Goal: Task Accomplishment & Management: Manage account settings

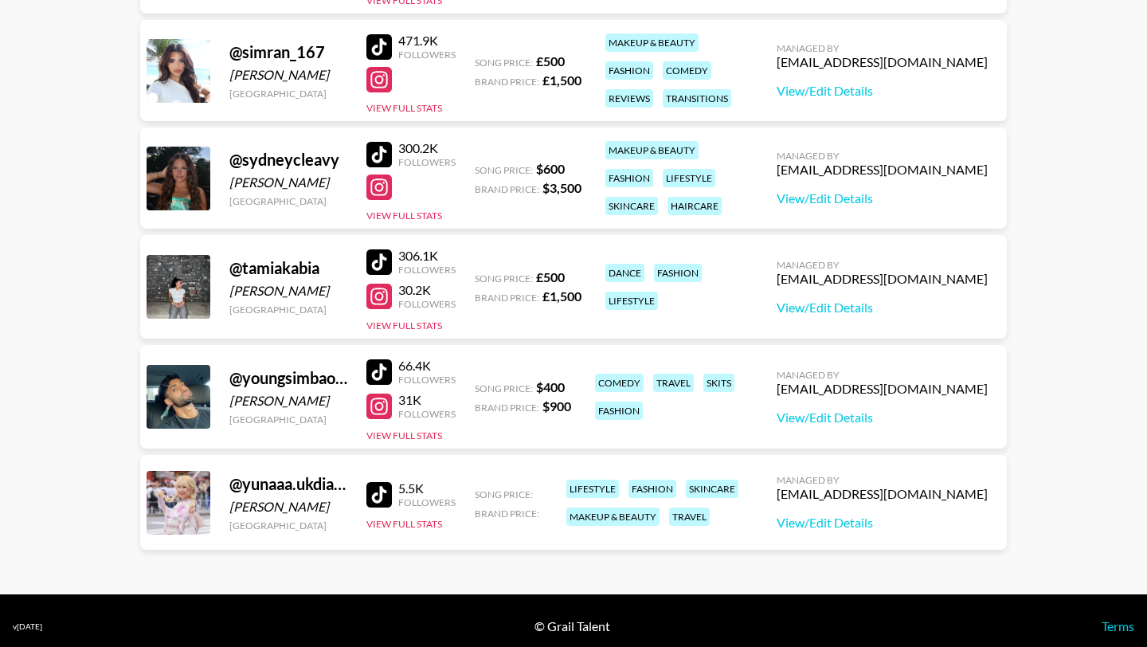
scroll to position [2123, 0]
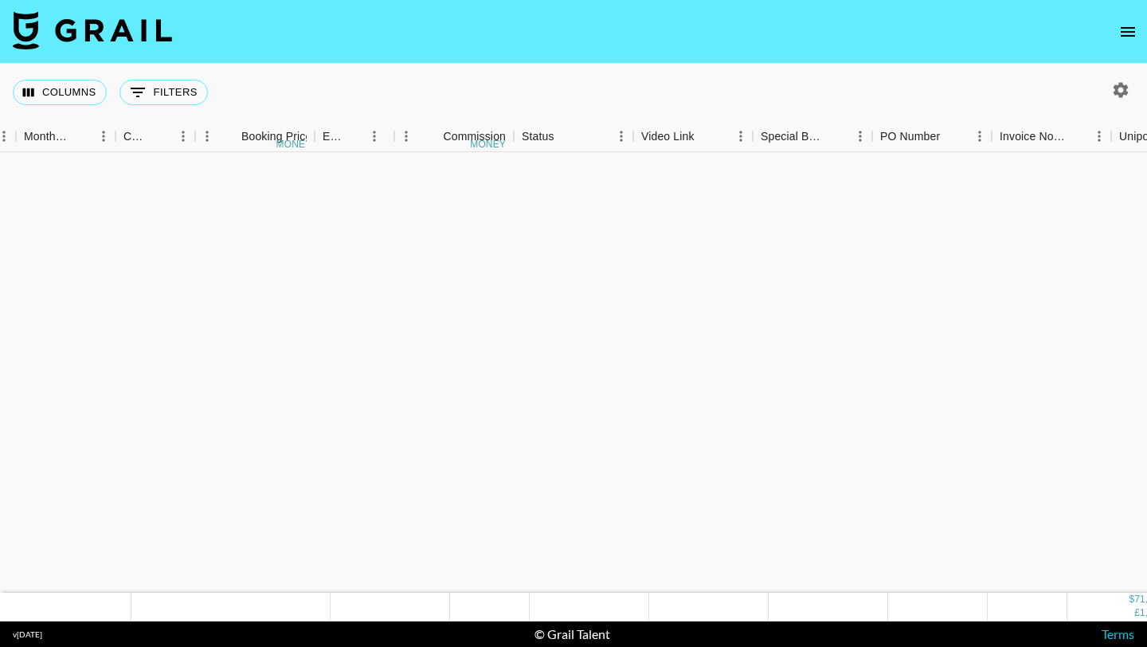
scroll to position [1534, 872]
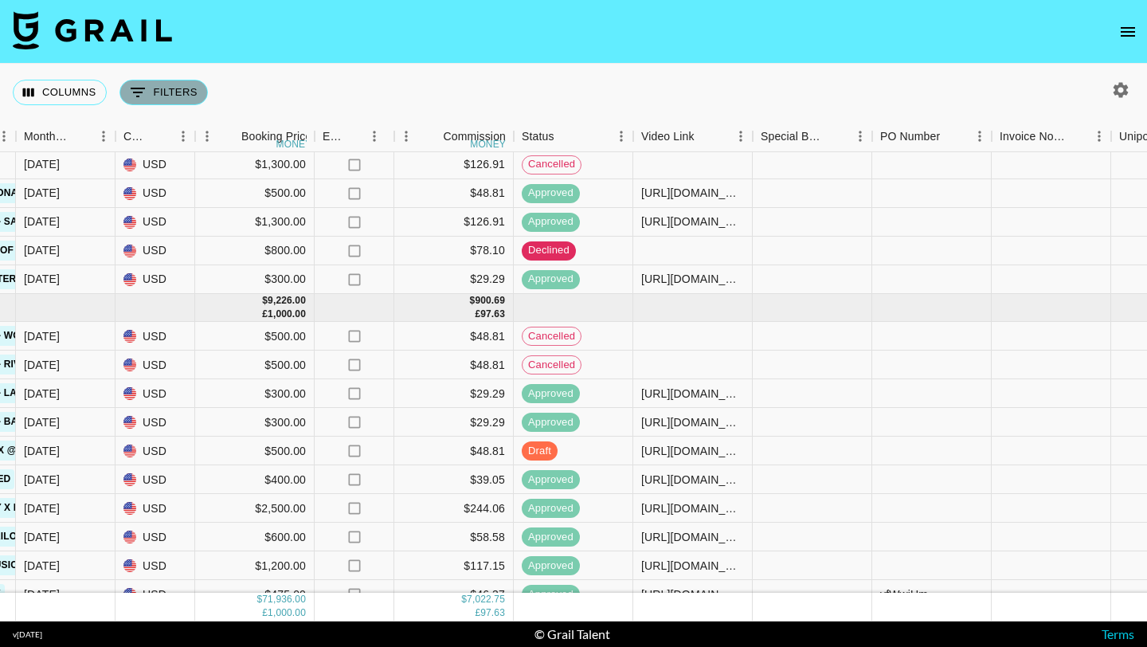
click at [159, 86] on button "0 Filters" at bounding box center [164, 92] width 88 height 25
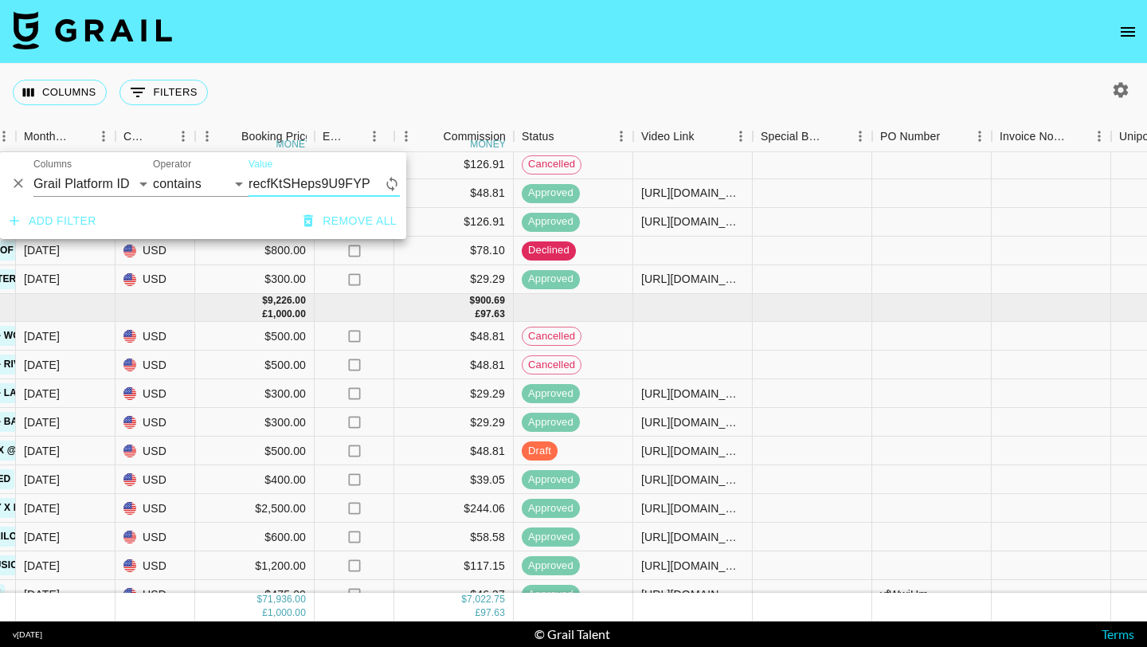
scroll to position [0, 872]
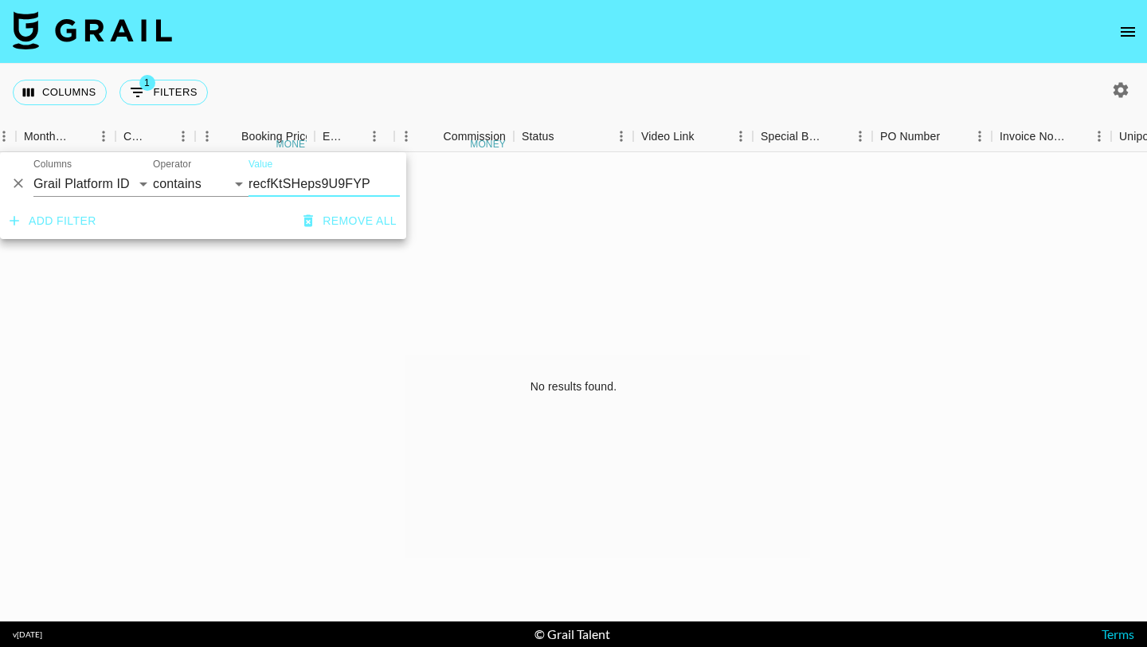
type input "recfKtSHeps9U9FYP"
click at [382, 274] on div "No results found." at bounding box center [573, 386] width 1147 height 469
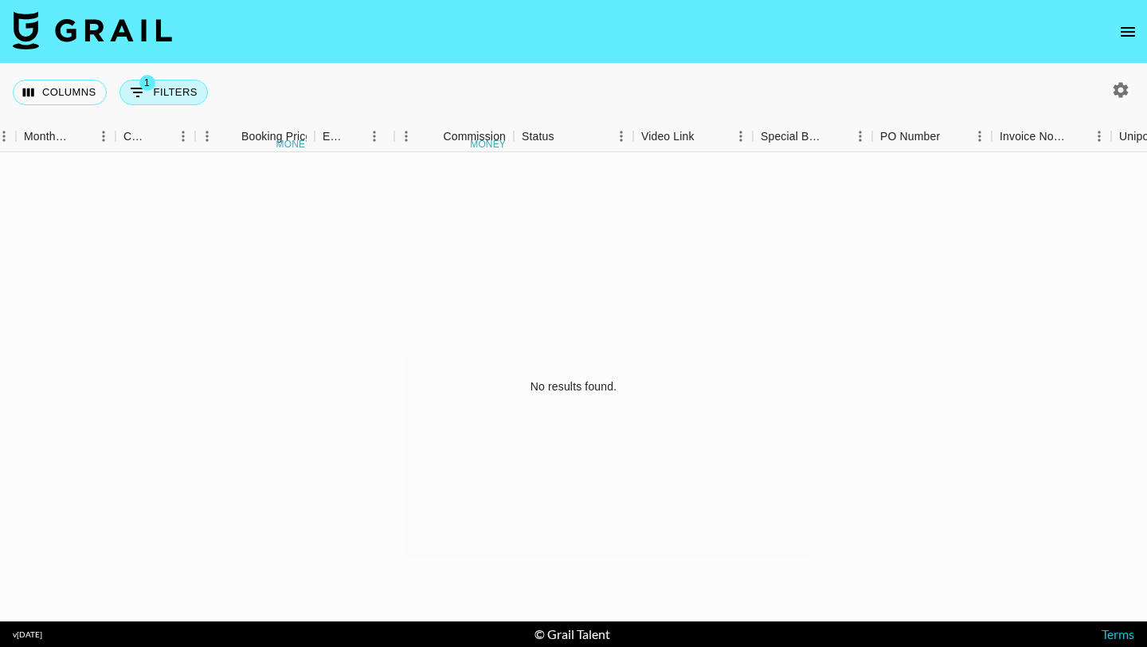
click at [163, 89] on button "1 Filters" at bounding box center [164, 92] width 88 height 25
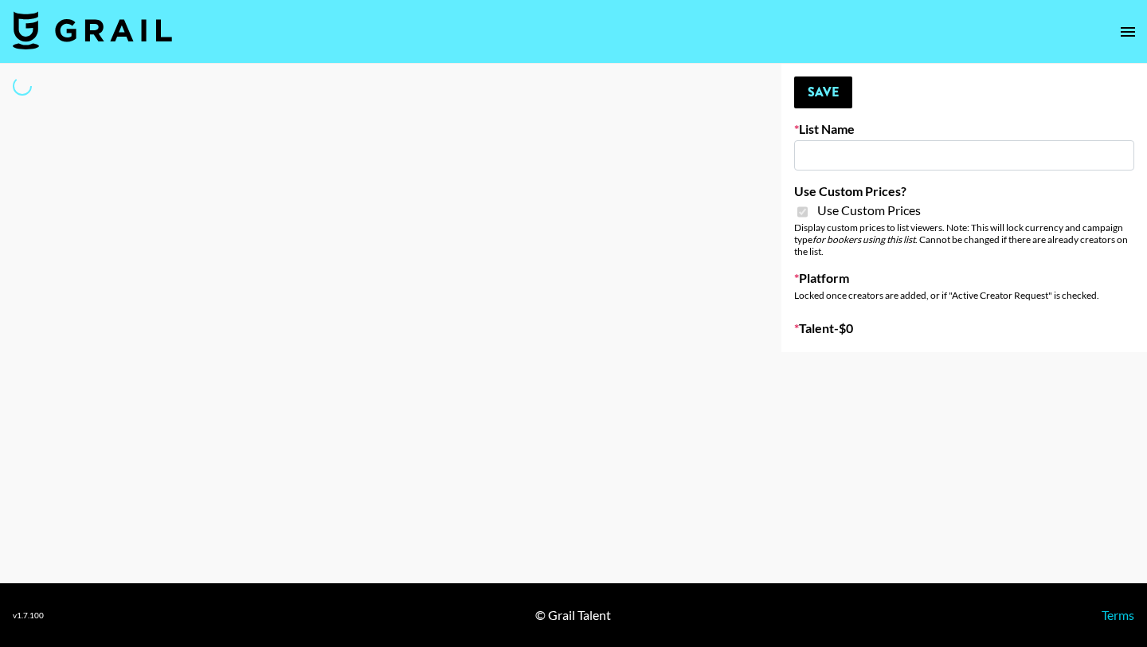
type input "Axis-Y - 3rd Sept"
checkbox input "true"
select select "Brand"
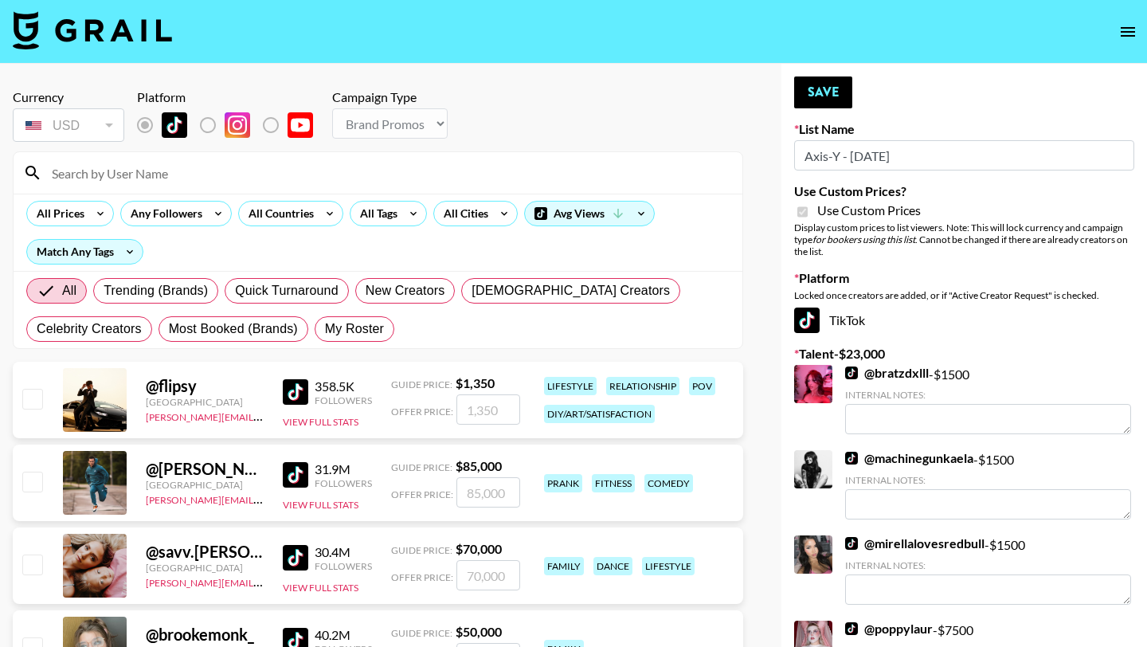
click at [327, 188] on div at bounding box center [378, 172] width 729 height 41
click at [319, 174] on input at bounding box center [387, 172] width 691 height 25
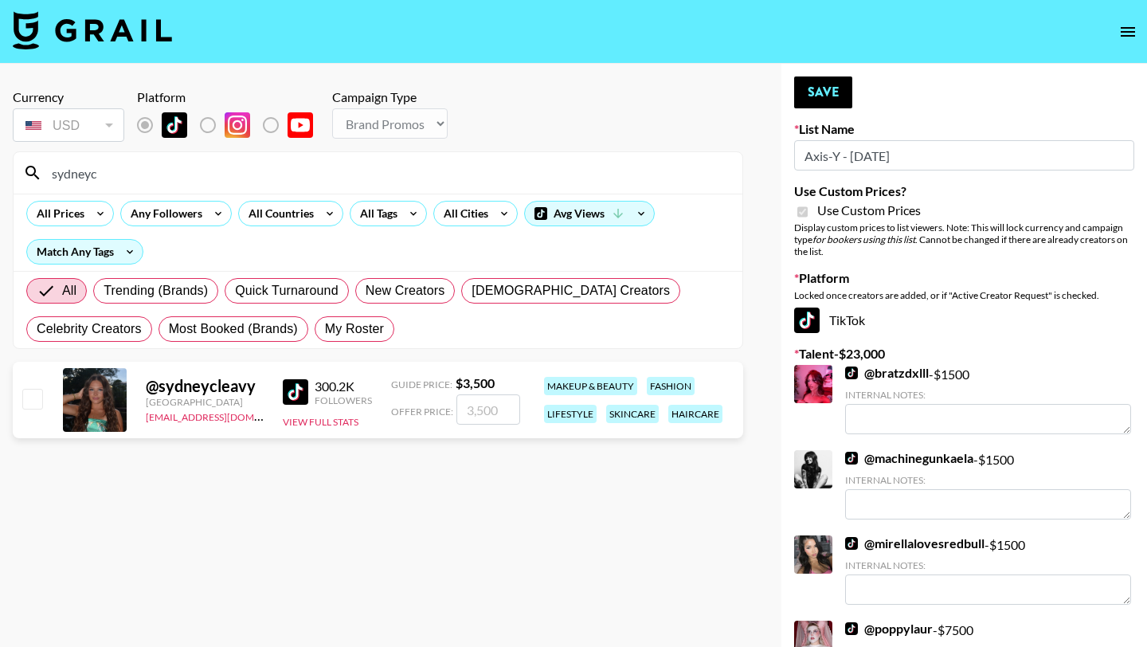
type input "sydneyc"
click at [40, 405] on input "checkbox" at bounding box center [31, 398] width 19 height 19
checkbox input "true"
type input "3500"
click at [820, 83] on button "Save" at bounding box center [823, 92] width 58 height 32
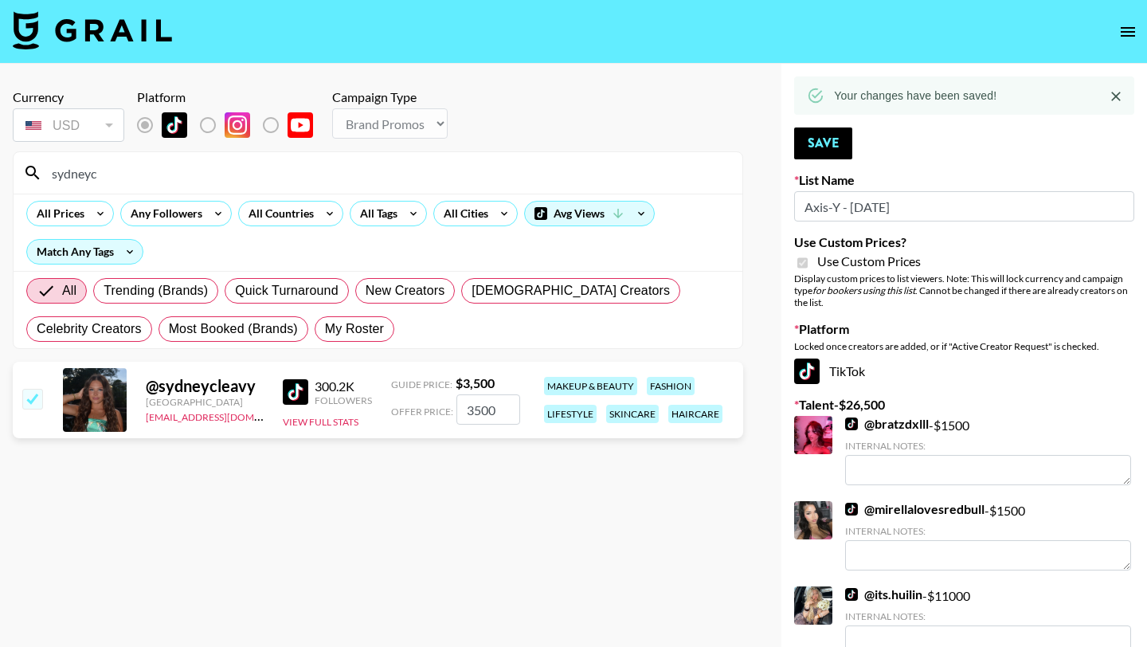
click at [644, 167] on input "sydneyc" at bounding box center [387, 172] width 691 height 25
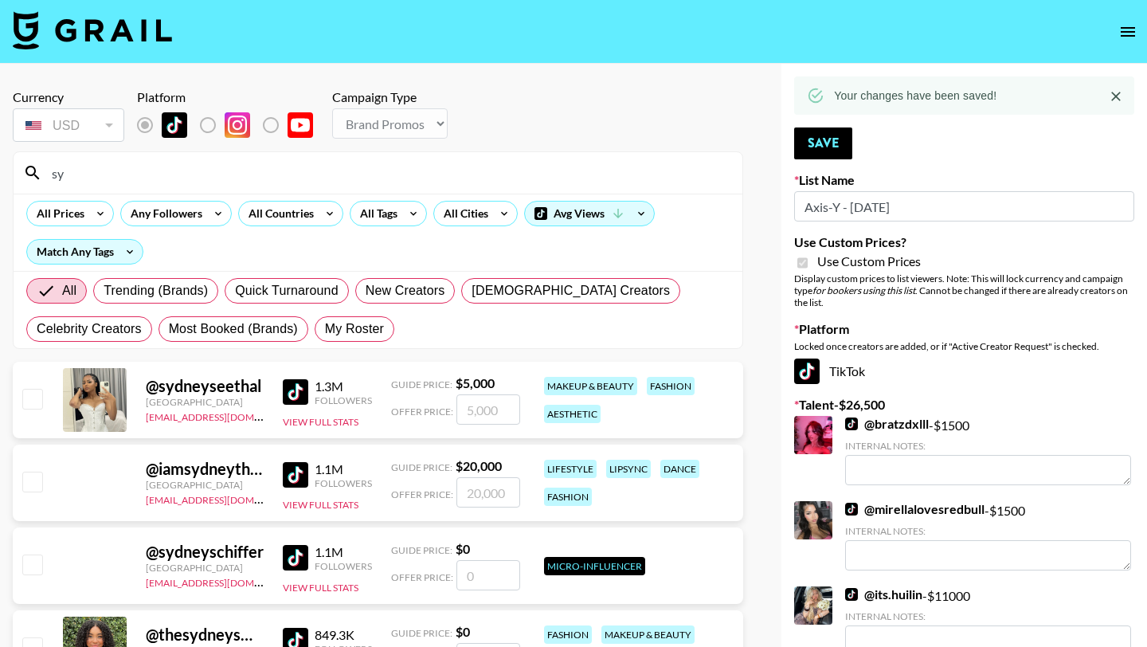
type input "s"
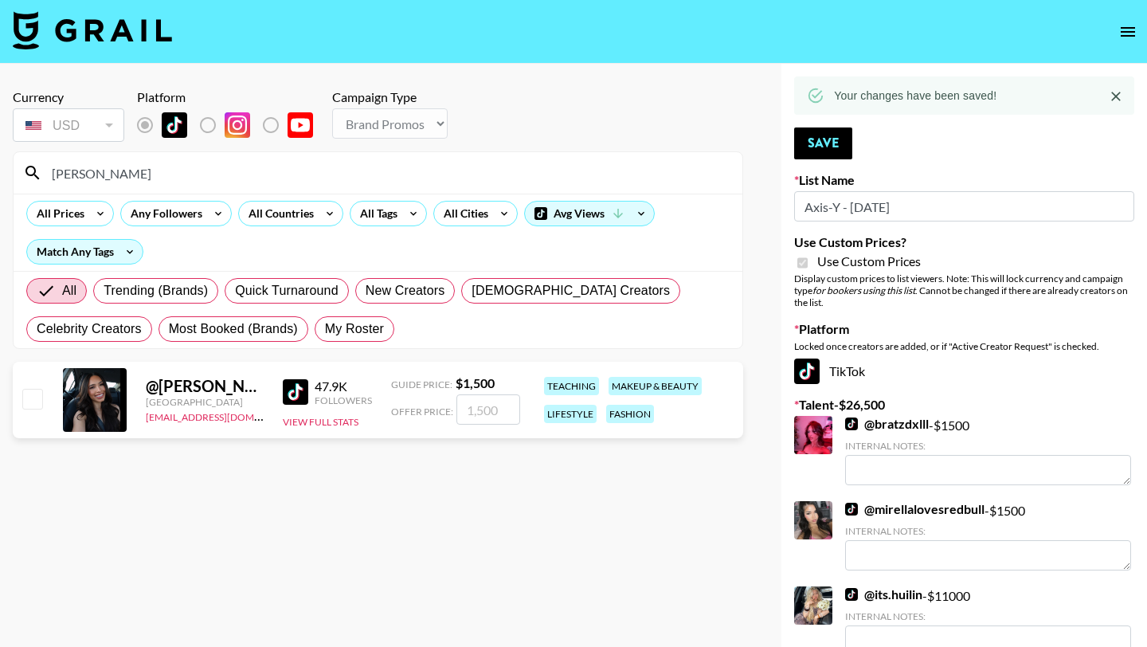
type input "sharyn"
click at [33, 398] on input "checkbox" at bounding box center [31, 398] width 19 height 19
checkbox input "true"
type input "1500"
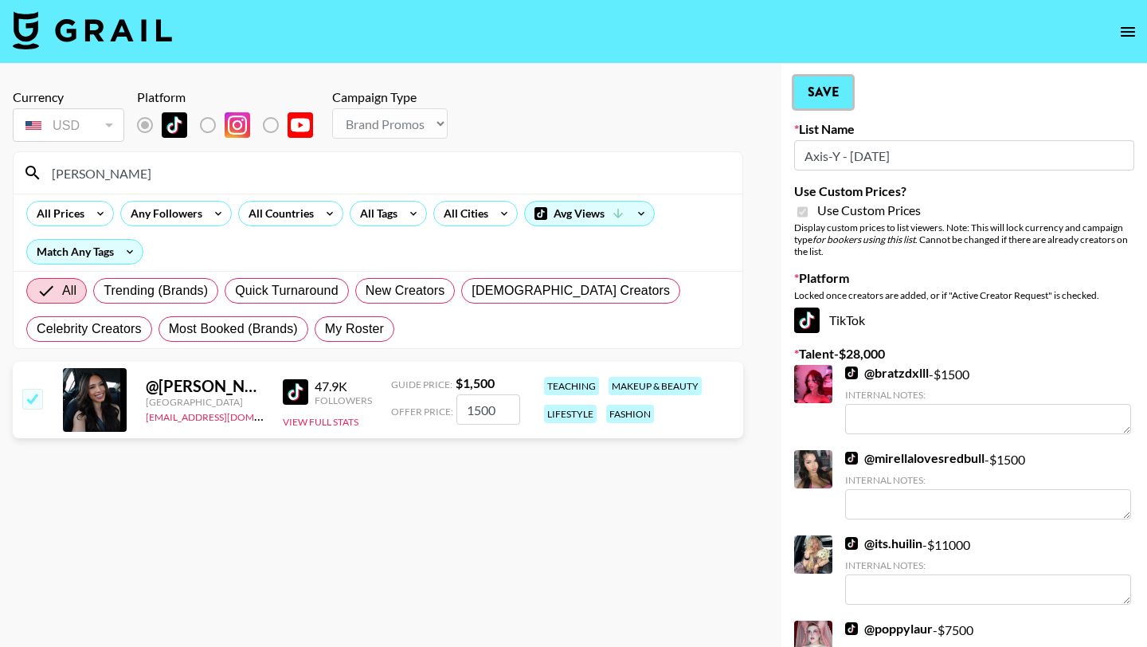
click at [841, 100] on button "Save" at bounding box center [823, 92] width 58 height 32
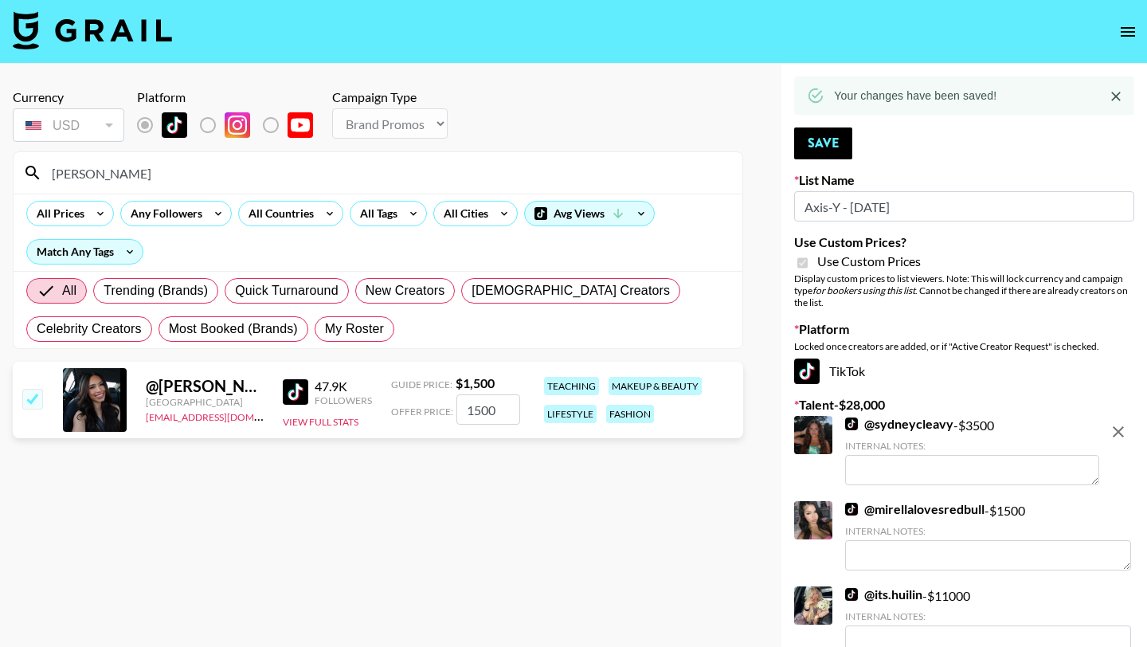
click at [407, 179] on input "sharyn" at bounding box center [387, 172] width 691 height 25
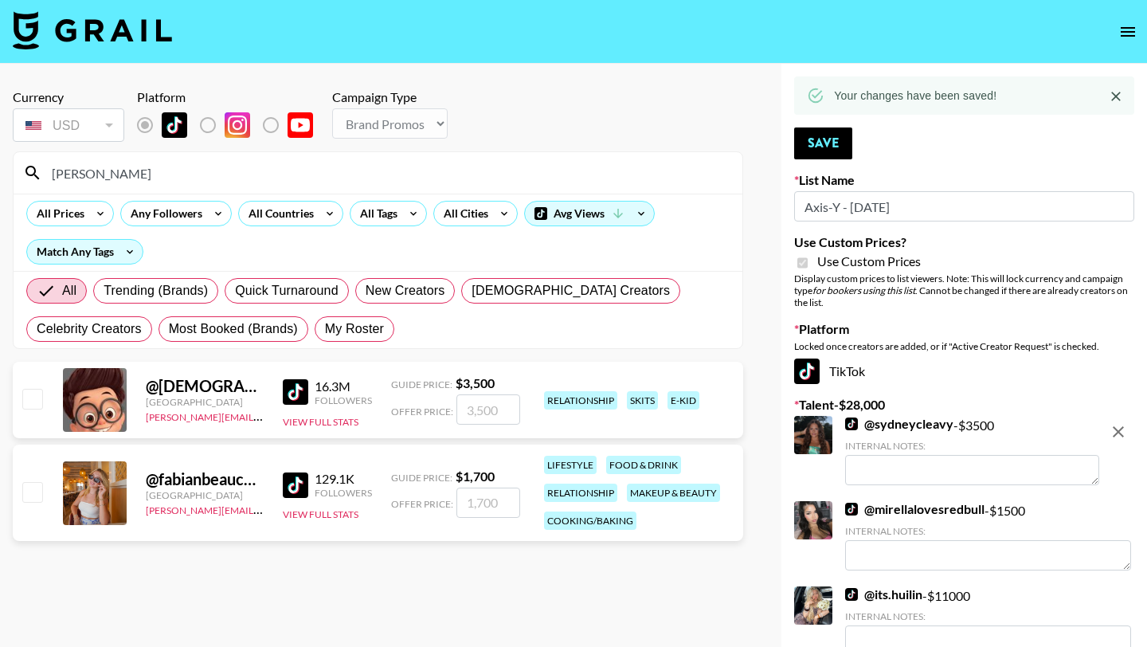
type input "fabian"
click at [33, 492] on input "checkbox" at bounding box center [31, 491] width 19 height 19
checkbox input "true"
type input "1700"
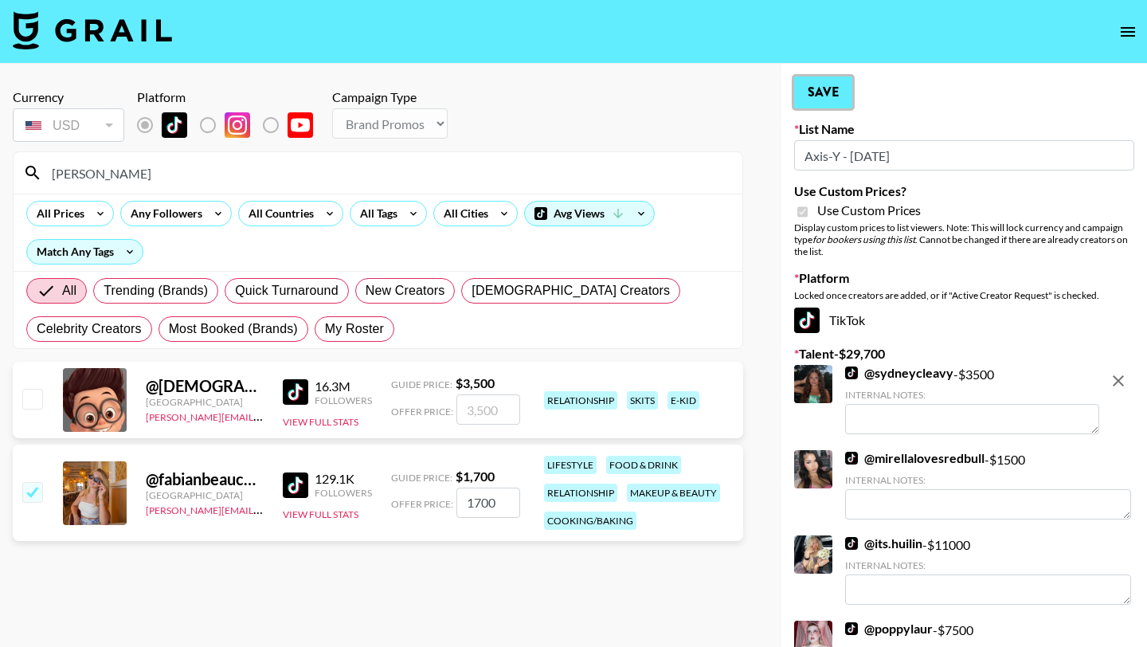
click at [833, 100] on button "Save" at bounding box center [823, 92] width 58 height 32
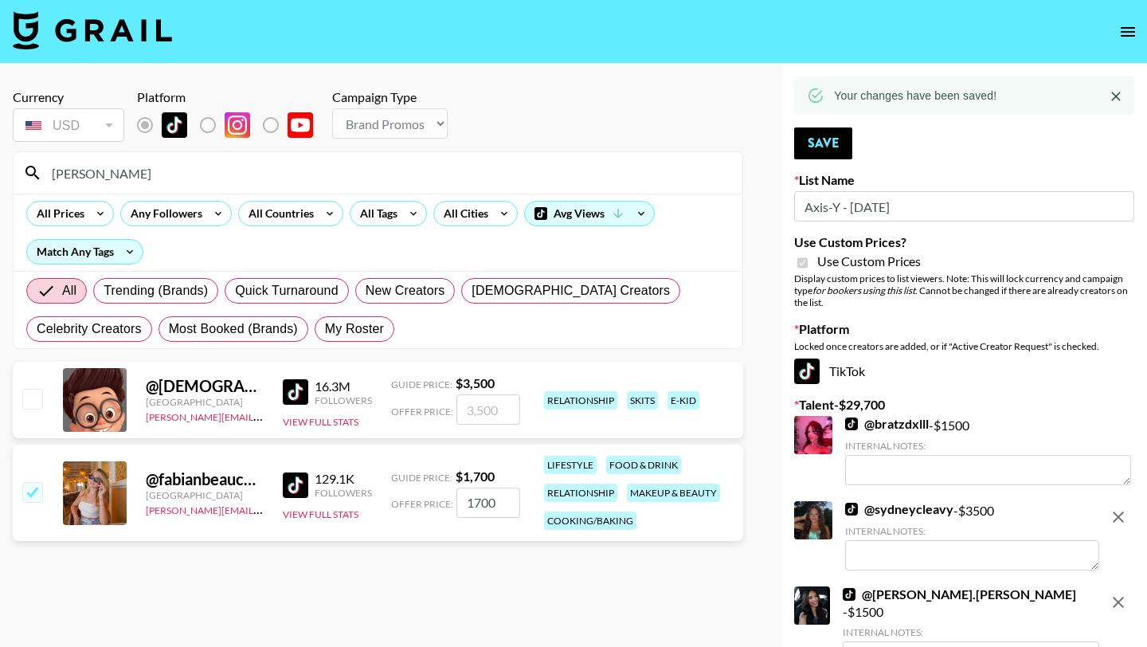
click at [338, 169] on input "fabian" at bounding box center [387, 172] width 691 height 25
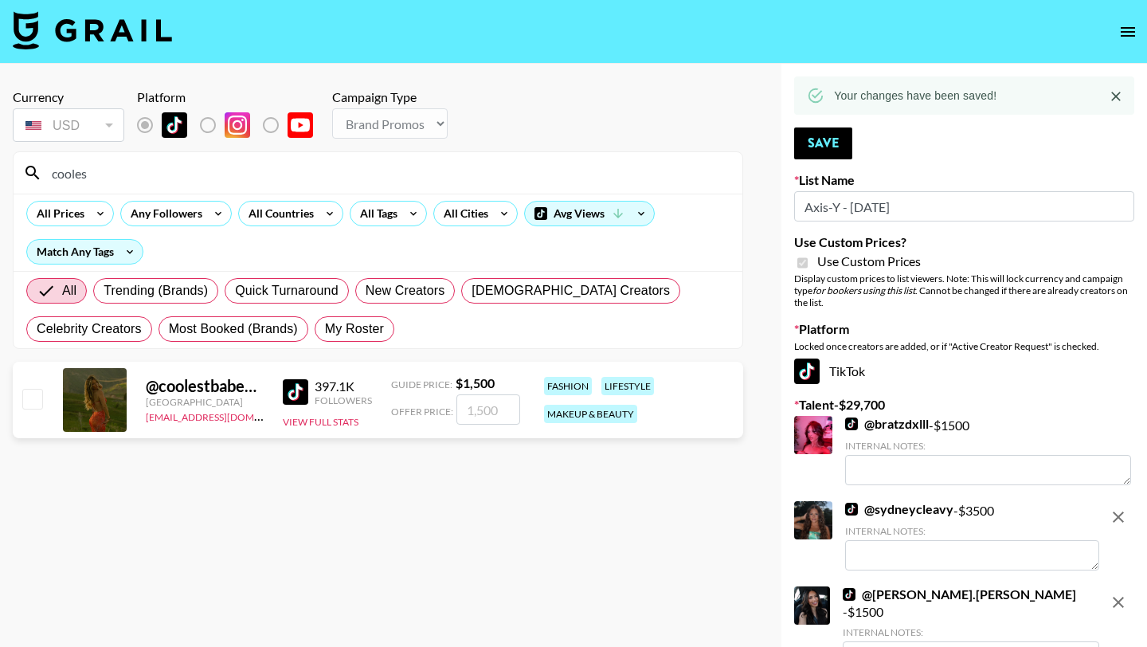
type input "cooles"
click at [29, 398] on input "checkbox" at bounding box center [31, 398] width 19 height 19
checkbox input "true"
type input "1500"
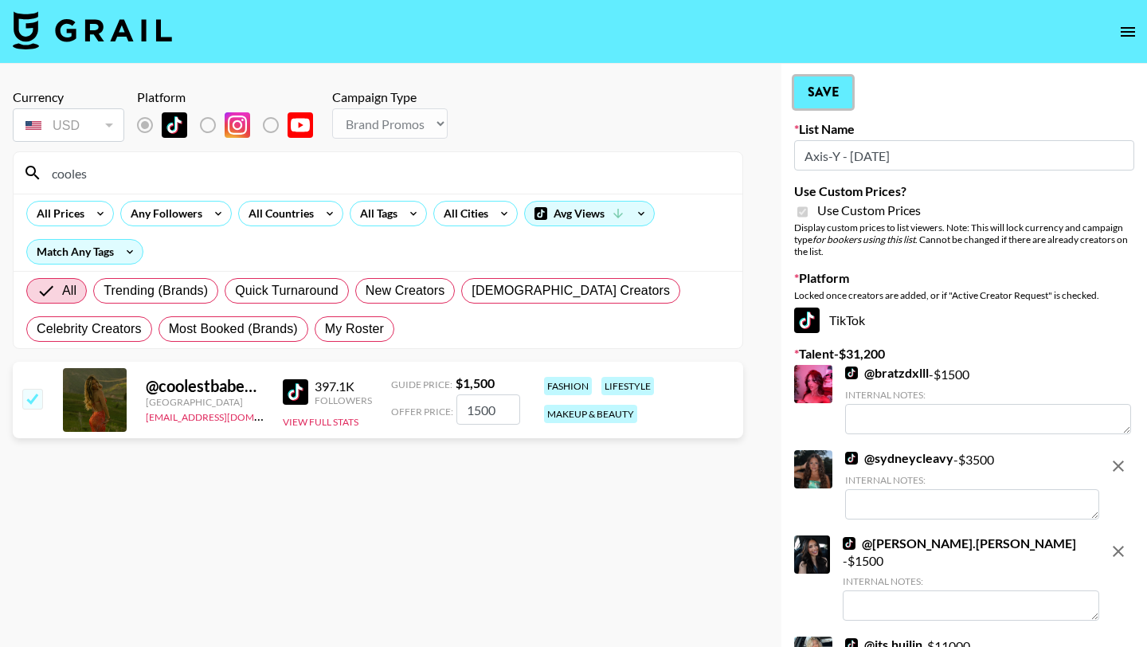
click at [831, 88] on button "Save" at bounding box center [823, 92] width 58 height 32
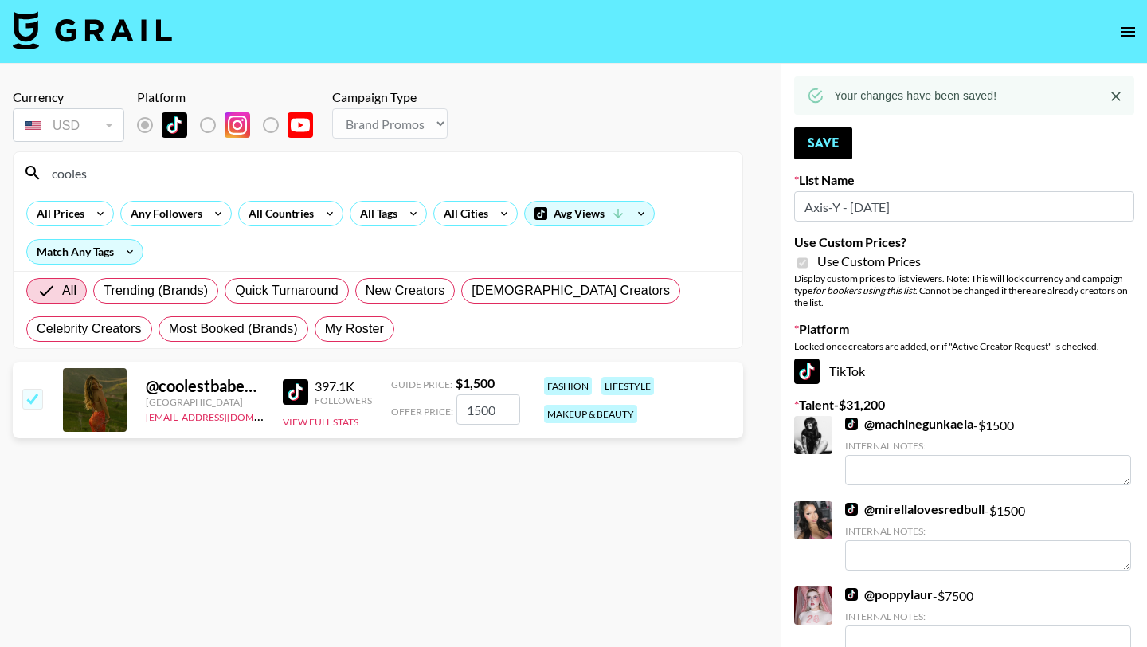
click at [387, 173] on input "cooles" at bounding box center [387, 172] width 691 height 25
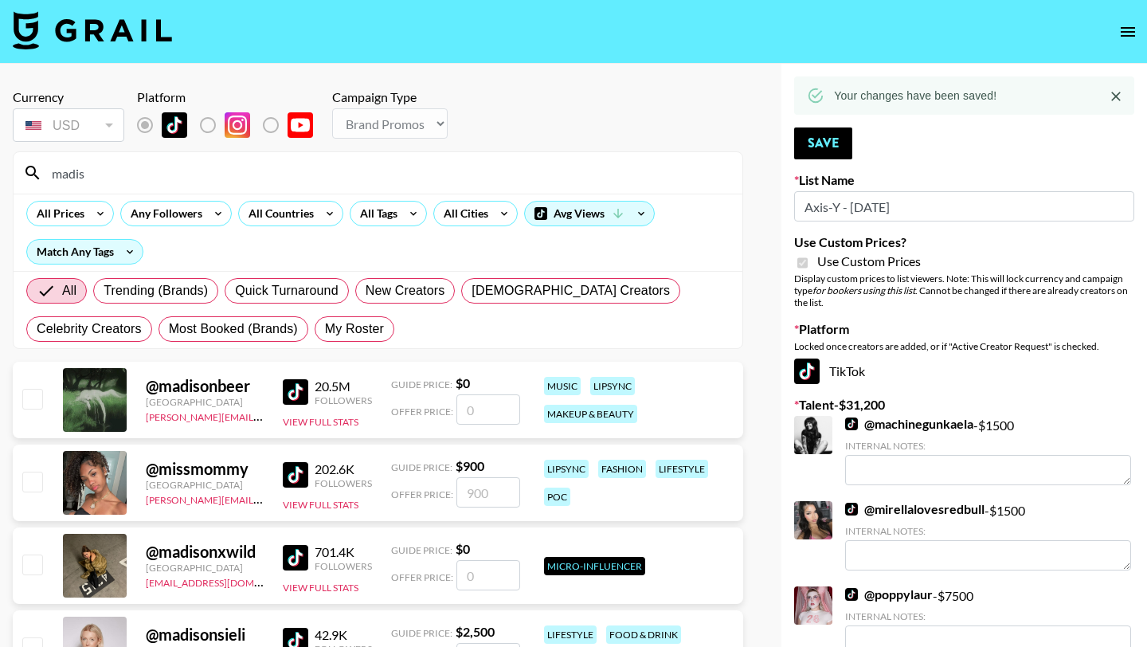
type input "madisda"
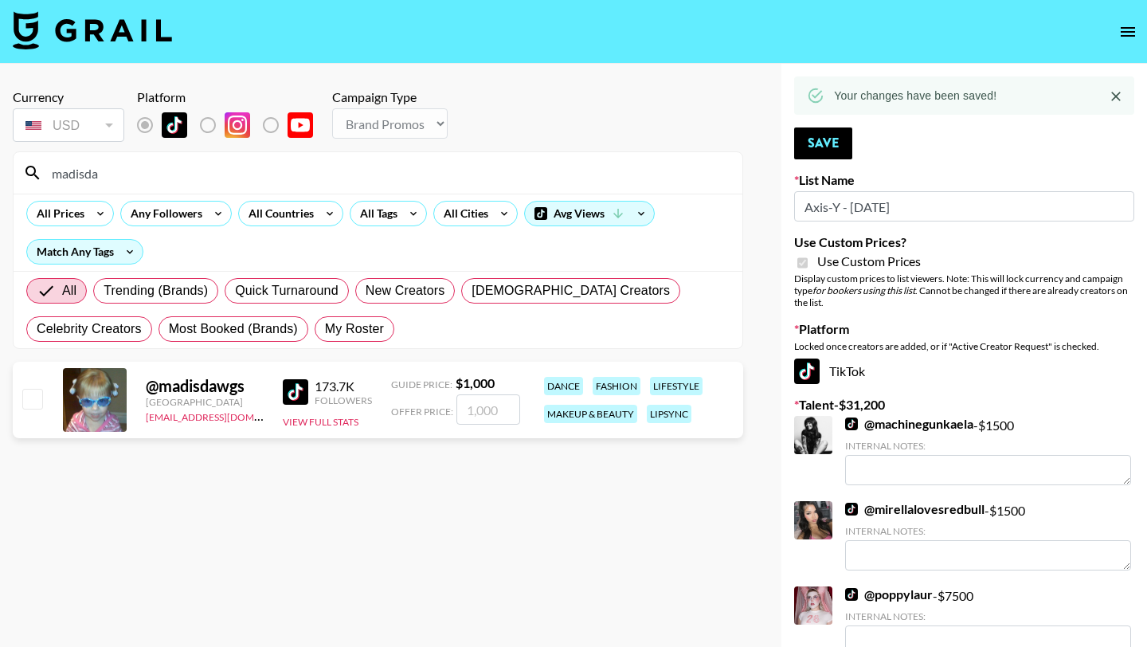
click at [40, 406] on input "checkbox" at bounding box center [31, 398] width 19 height 19
checkbox input "true"
type input "1000"
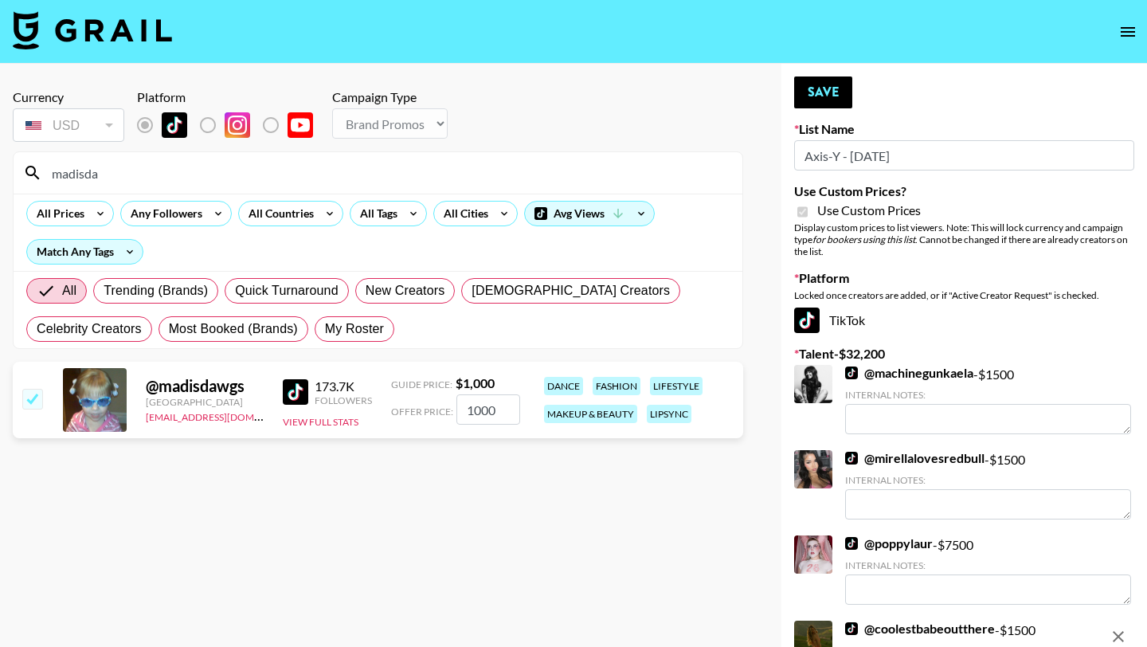
click at [855, 87] on div "Your changes have been saved! Save List Name Axis-Y - 3rd Sept Use Custom Price…" at bounding box center [965, 655] width 366 height 1182
click at [838, 93] on button "Save" at bounding box center [823, 92] width 58 height 32
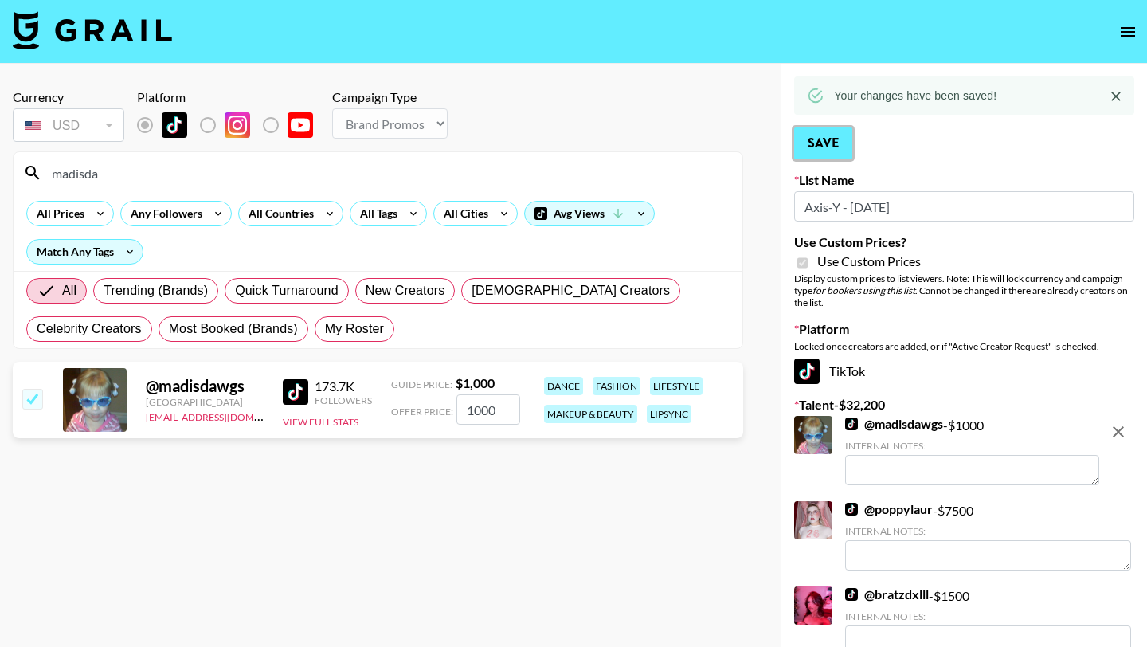
click at [841, 150] on button "Save" at bounding box center [823, 143] width 58 height 32
